Goal: Navigation & Orientation: Find specific page/section

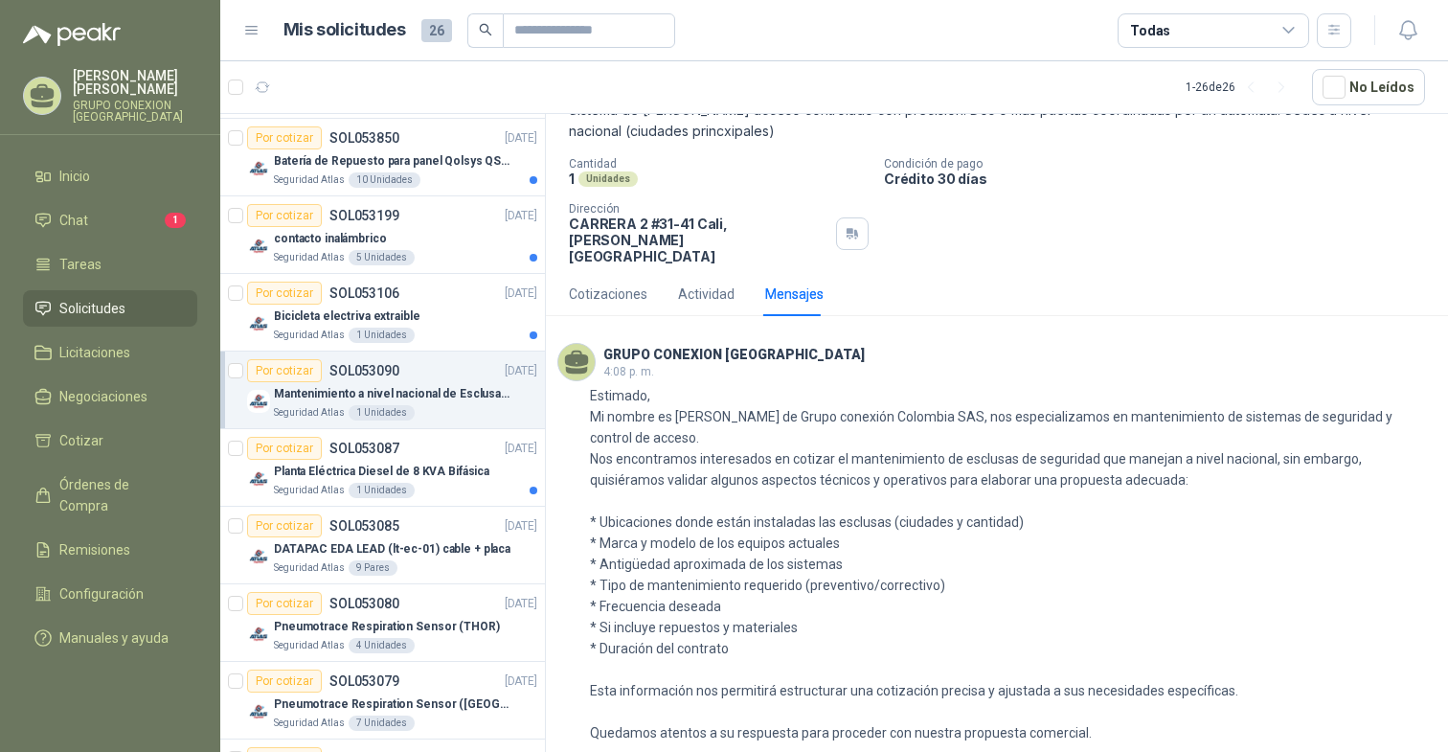
scroll to position [110, 0]
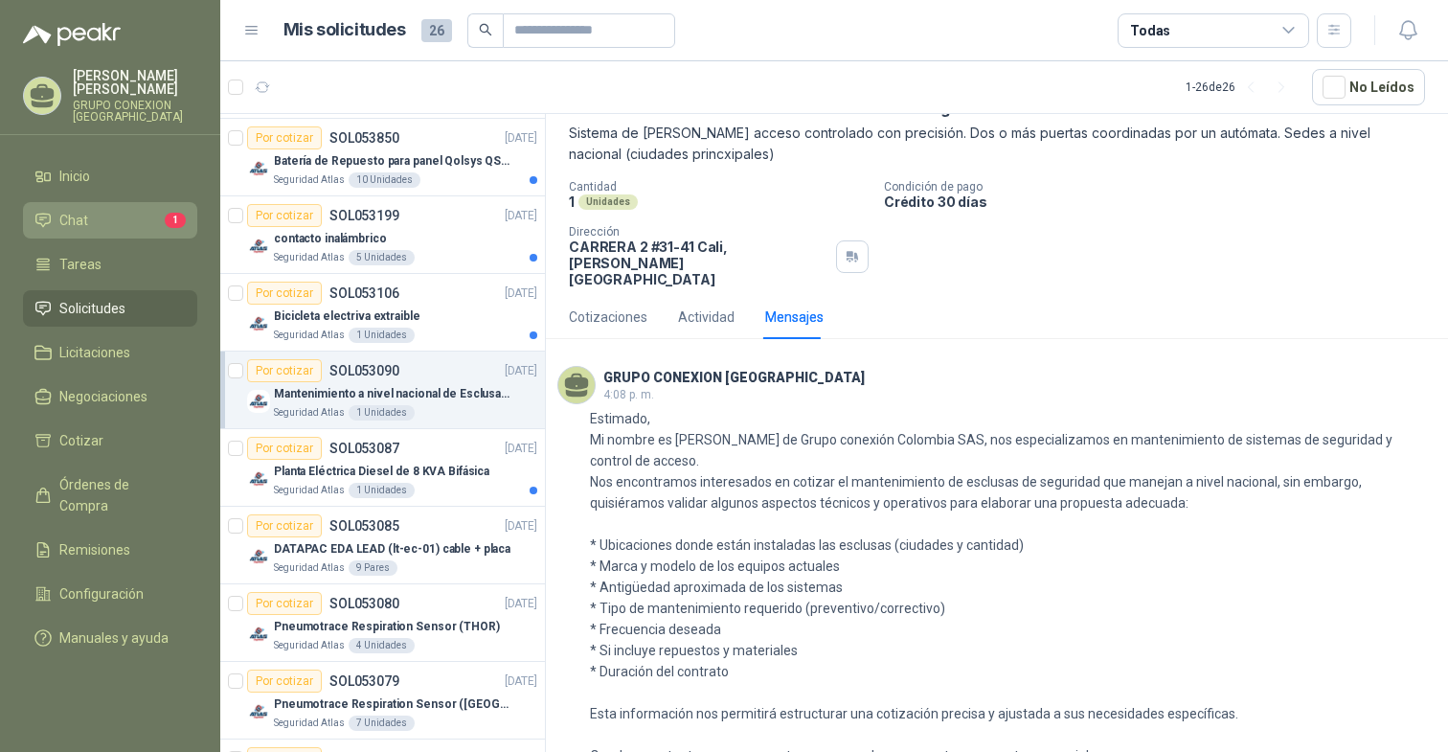
click at [116, 216] on li "Chat 1" at bounding box center [109, 220] width 151 height 21
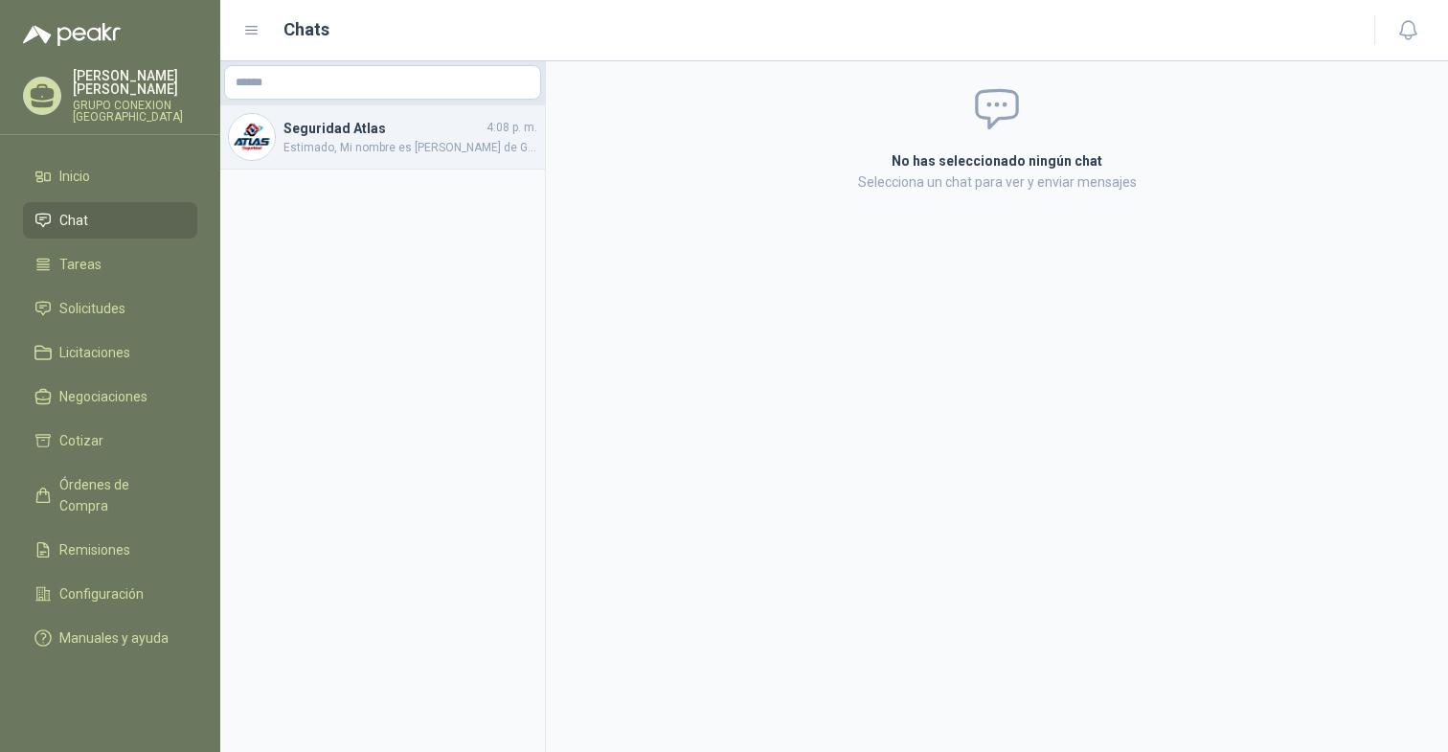
click at [311, 160] on div "Seguridad Atlas 4:08 p. m. Estimado, Mi nombre es [PERSON_NAME] de Grupo conexi…" at bounding box center [382, 137] width 325 height 64
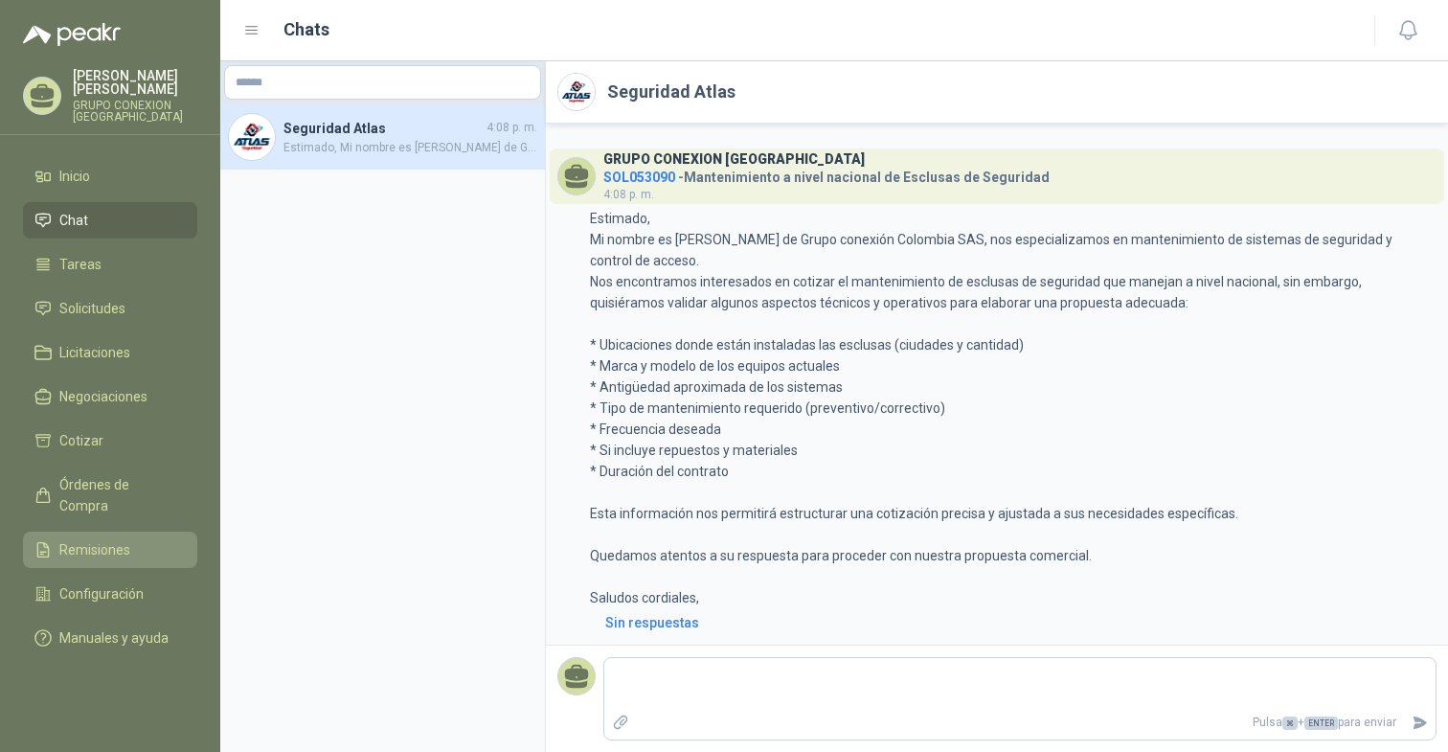
click at [90, 539] on span "Remisiones" at bounding box center [94, 549] width 71 height 21
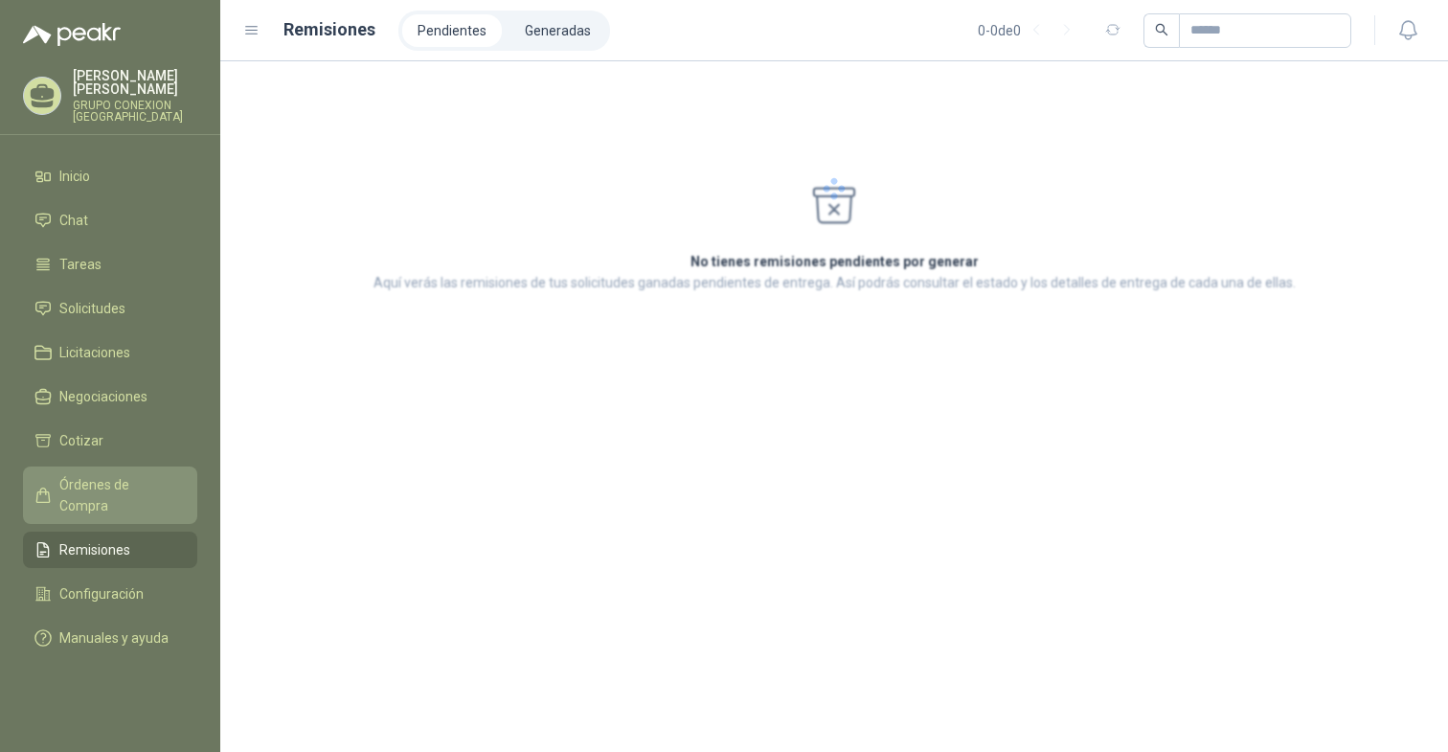
click at [96, 491] on span "Órdenes de Compra" at bounding box center [119, 495] width 120 height 42
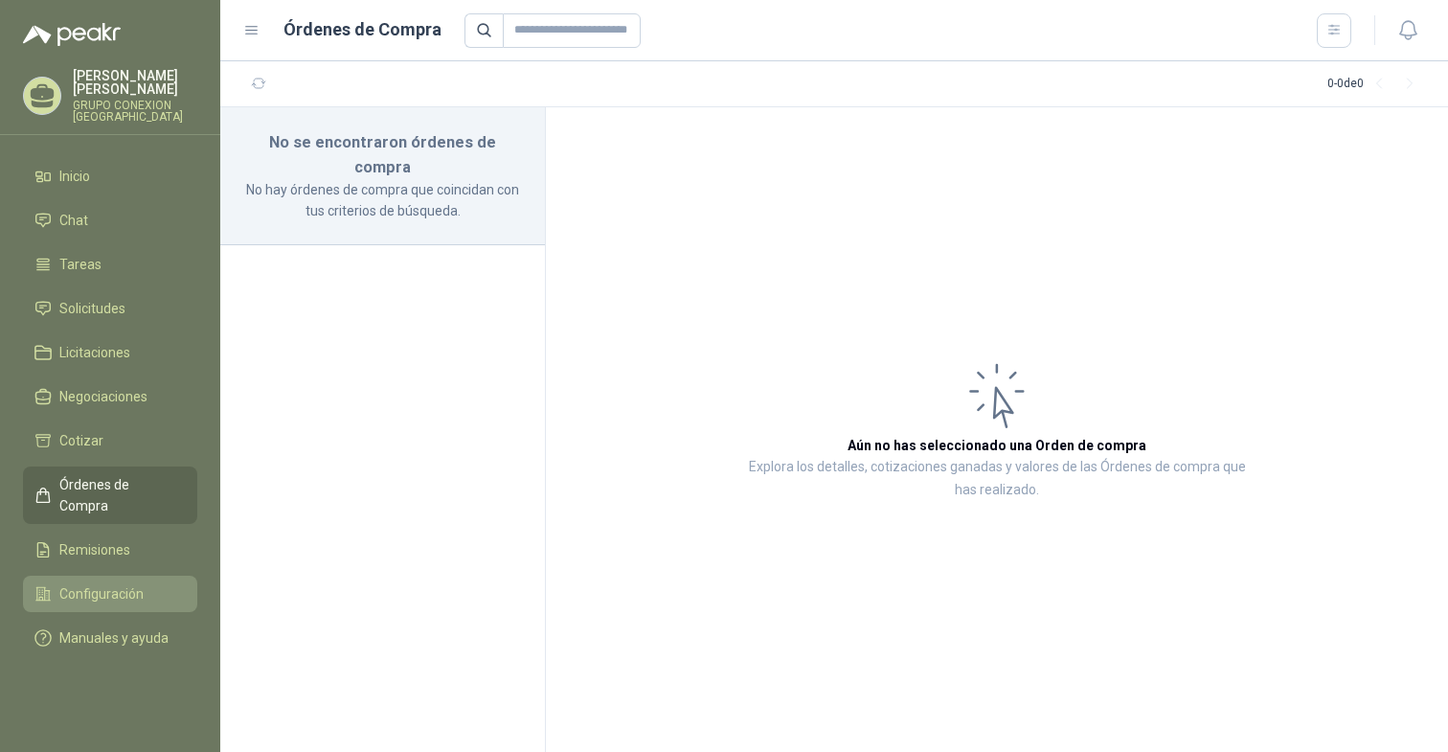
click at [70, 583] on span "Configuración" at bounding box center [101, 593] width 84 height 21
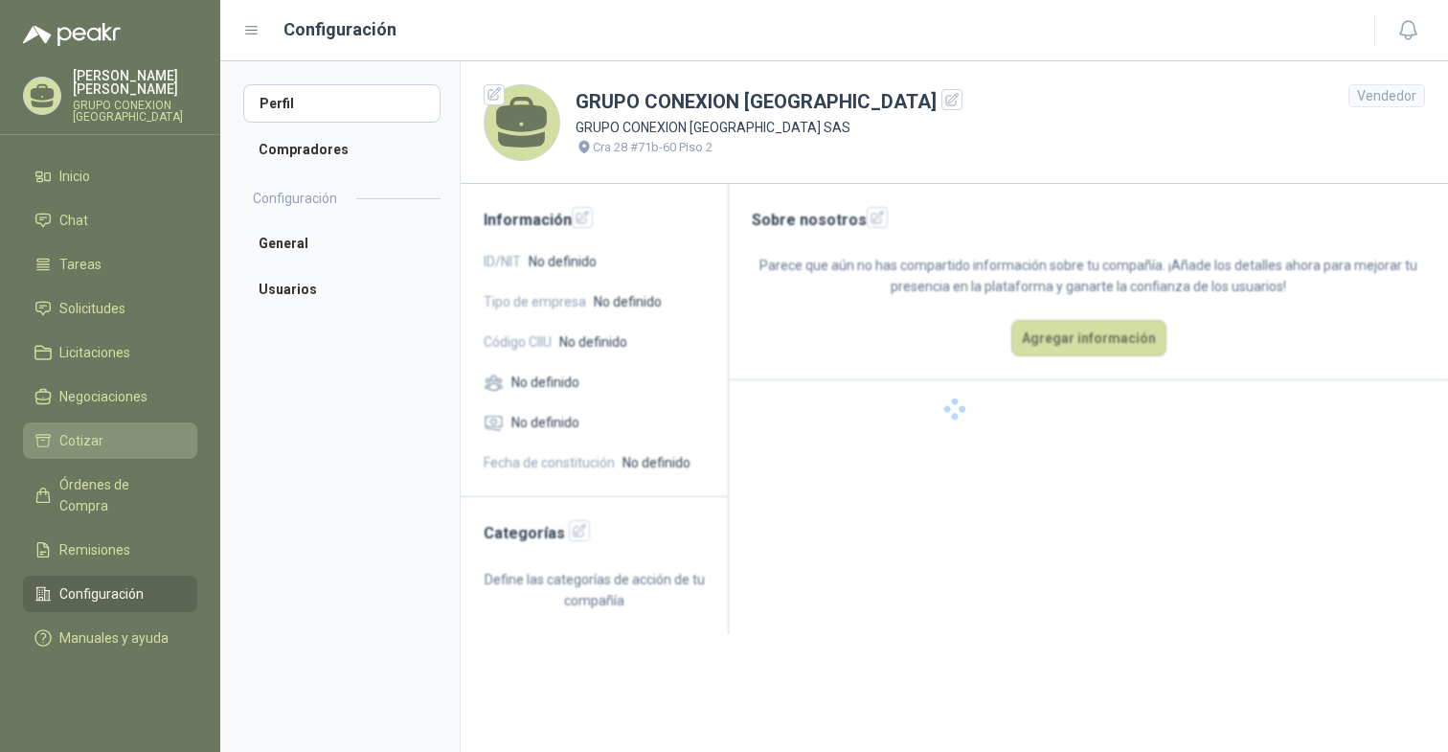
click at [76, 453] on link "Cotizar" at bounding box center [110, 440] width 174 height 36
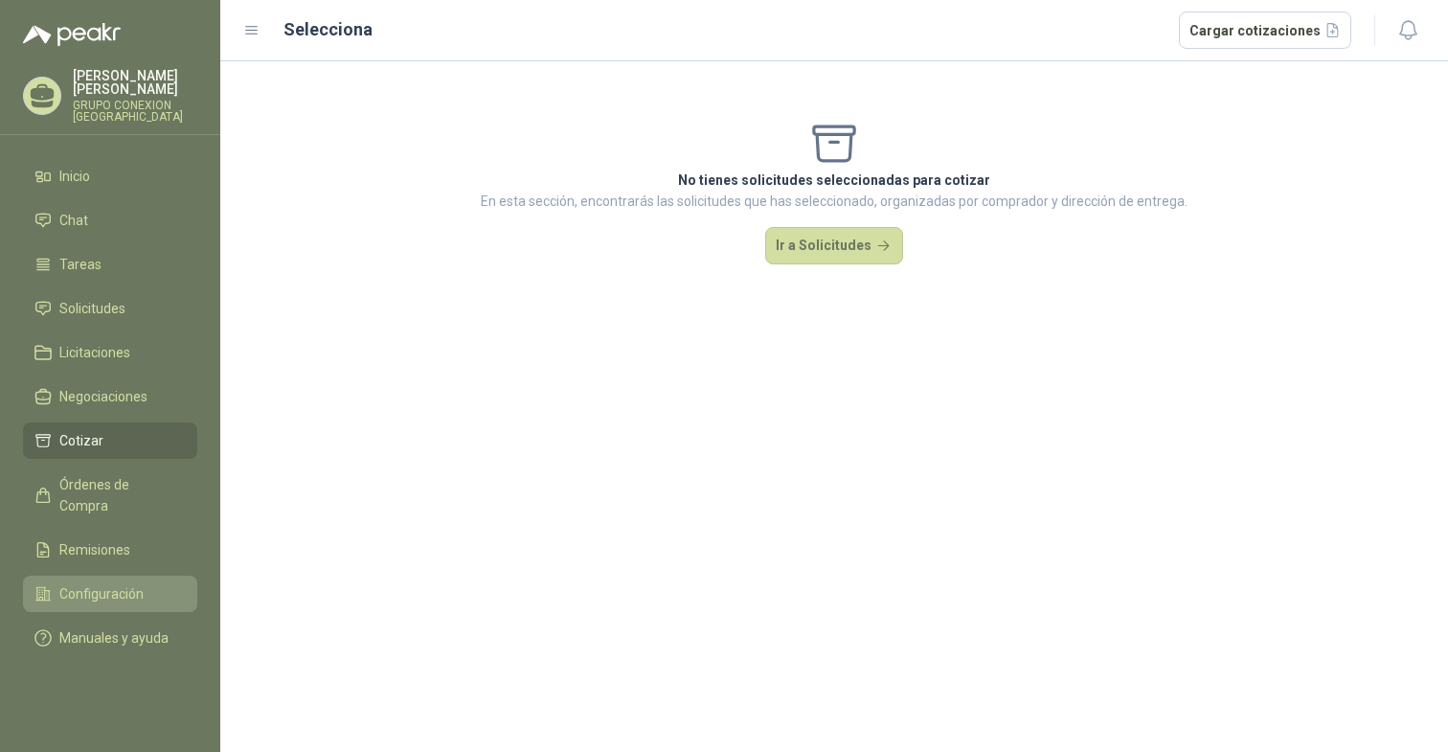
click at [81, 576] on link "Configuración" at bounding box center [110, 594] width 174 height 36
